Goal: Transaction & Acquisition: Purchase product/service

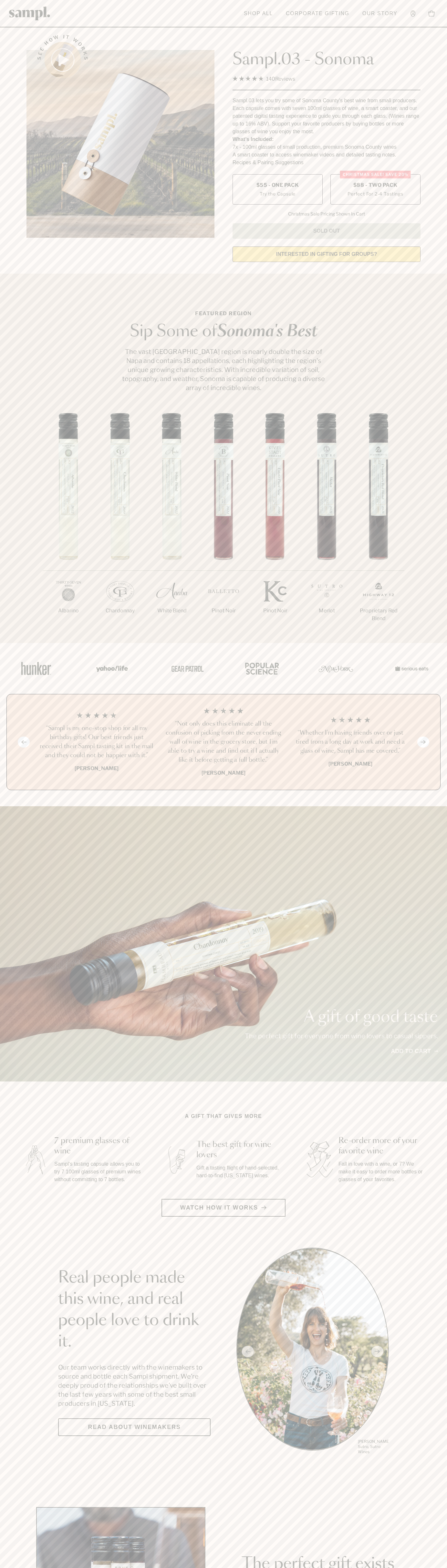
click at [375, 186] on span "$88 - Two Pack" at bounding box center [375, 185] width 44 height 7
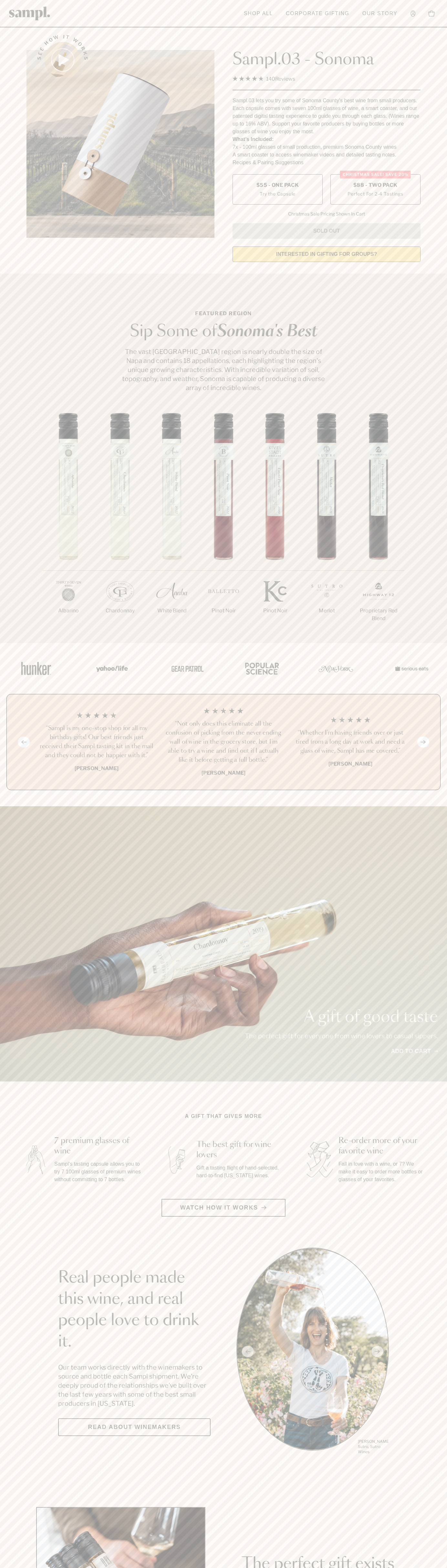
click at [224, 743] on h3 "“Not only does this eliminate all the confusion of picking from the never endin…" at bounding box center [223, 742] width 116 height 45
click at [340, 4] on header "Toggle navigation menu Shop All Corporate Gifting Our Story Account Story Shop …" at bounding box center [224, 13] width 447 height 27
click at [203, 1567] on html "Skip to main content Toggle navigation menu Shop All Corporate Gifting Our Stor…" at bounding box center [224, 1513] width 447 height 3026
click at [5, 1113] on section "A gift that gives more 7 premium glasses of wine Sampl's tasting capsule allows…" at bounding box center [224, 1164] width 447 height 104
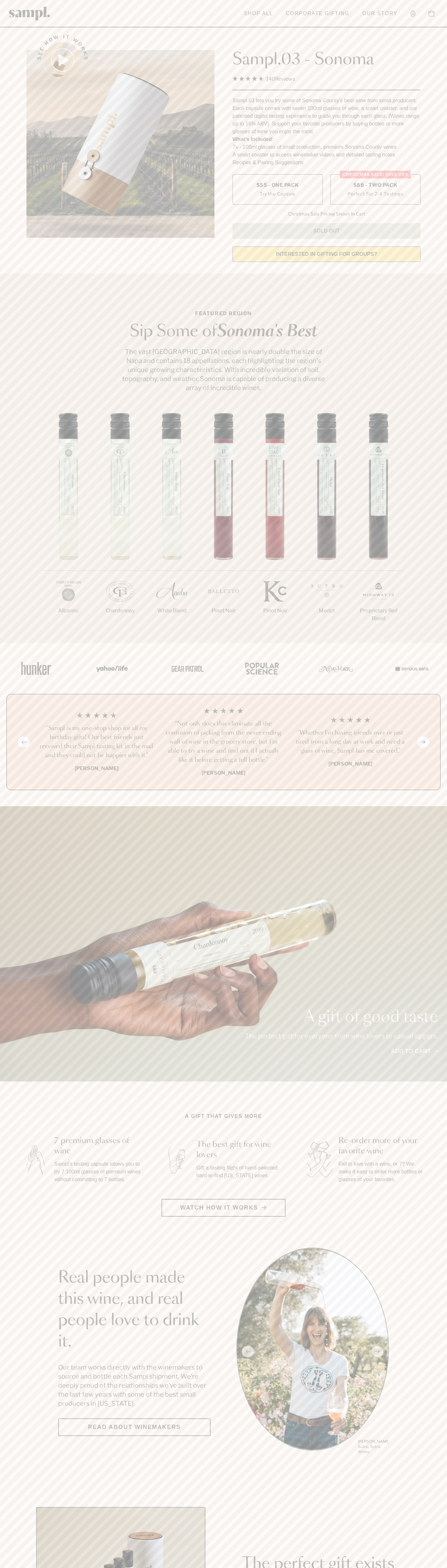
click at [375, 190] on label "Christmas SALE! Save 20% $88 - Two Pack Perfect For 2-4 Tastings" at bounding box center [375, 189] width 90 height 30
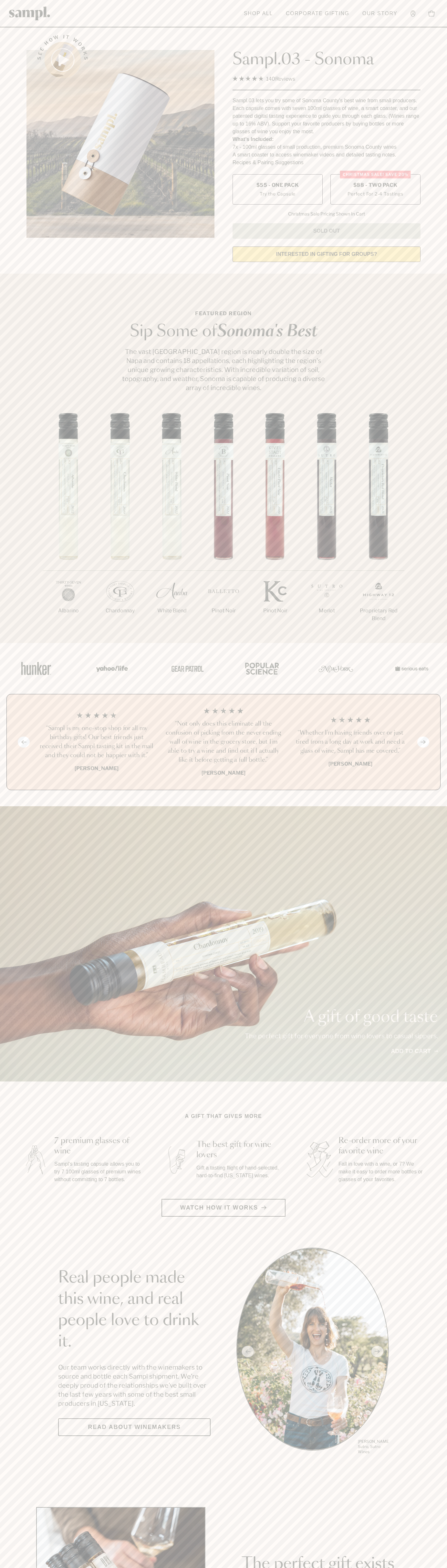
click at [224, 743] on h3 "“Not only does this eliminate all the confusion of picking from the never endin…" at bounding box center [223, 742] width 116 height 45
